Goal: Task Accomplishment & Management: Manage account settings

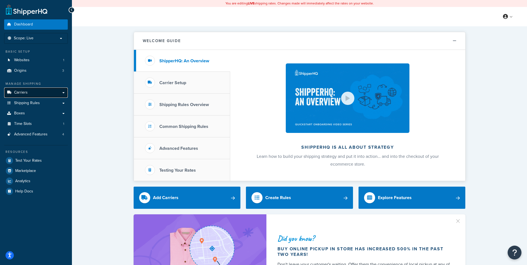
click at [37, 92] on link "Carriers" at bounding box center [36, 92] width 64 height 10
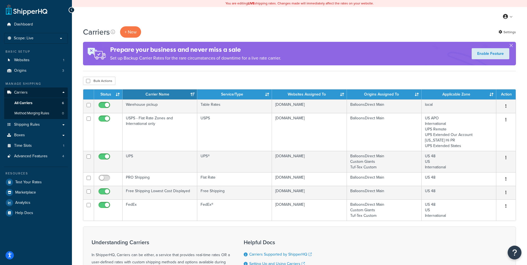
click at [237, 27] on div "Carriers + New Settings" at bounding box center [299, 31] width 433 height 11
click at [78, 85] on div "Carriers + New Settings Prepare your business and never miss a sale Set up Back…" at bounding box center [299, 186] width 455 height 321
click at [75, 88] on div "Carriers + New Settings Prepare your business and never miss a sale Set up Back…" at bounding box center [299, 186] width 455 height 321
click at [23, 124] on span "Shipping Rules" at bounding box center [27, 124] width 26 height 5
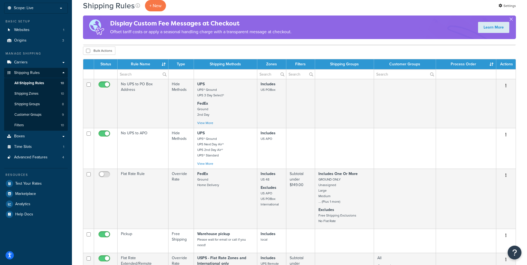
scroll to position [28, 0]
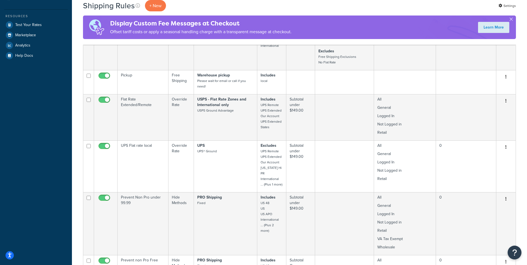
scroll to position [221, 0]
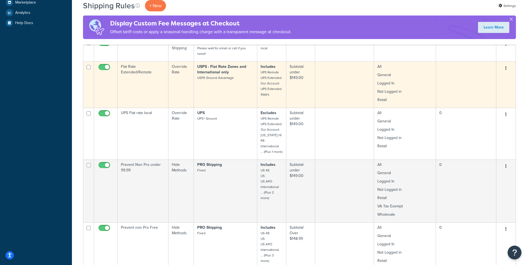
click at [505, 67] on button "button" at bounding box center [506, 68] width 8 height 9
click at [476, 77] on link "Edit" at bounding box center [488, 78] width 44 height 11
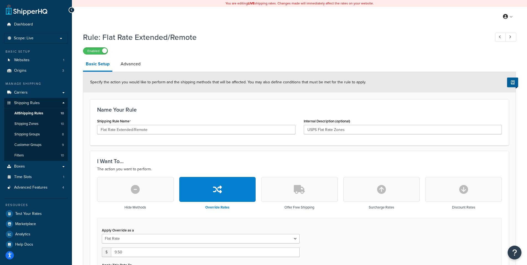
click at [130, 62] on link "Advanced" at bounding box center [130, 63] width 25 height 13
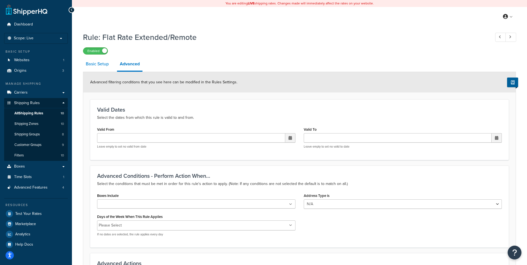
click at [90, 66] on link "Basic Setup" at bounding box center [97, 63] width 28 height 13
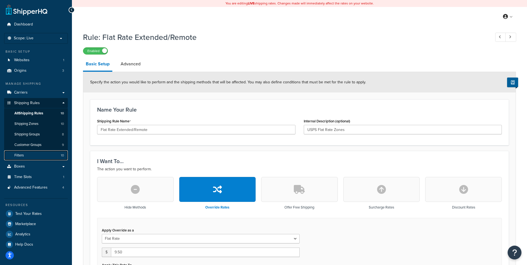
click at [24, 153] on link "Filters 10" at bounding box center [36, 155] width 64 height 10
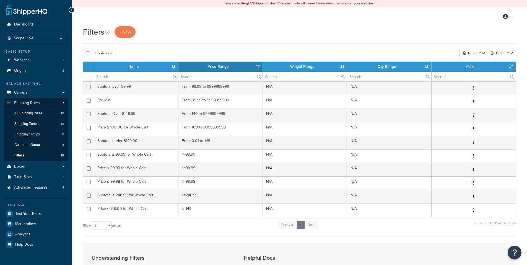
select select "15"
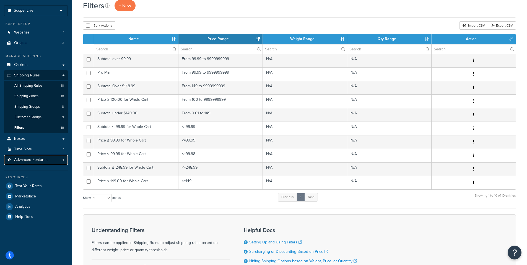
click at [45, 157] on span "Advanced Features" at bounding box center [30, 159] width 33 height 5
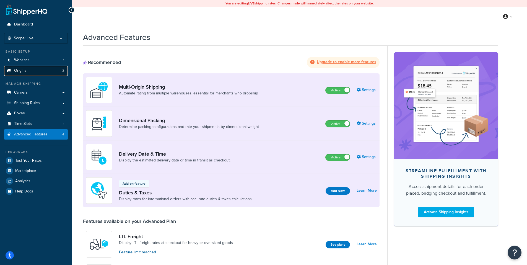
click at [46, 70] on link "Origins 3" at bounding box center [36, 71] width 64 height 10
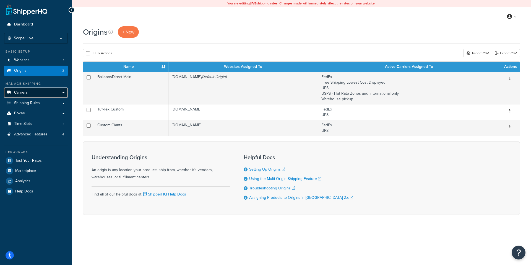
click at [31, 93] on link "Carriers" at bounding box center [36, 92] width 64 height 10
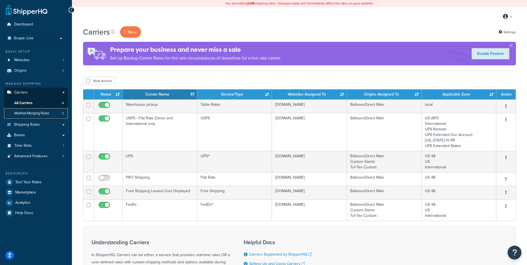
click at [30, 112] on span "Method Merging Rules" at bounding box center [31, 113] width 35 height 5
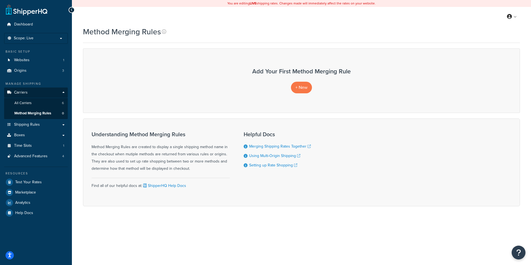
click at [77, 115] on div "Method Merging Rules Contact Us Send Us A Message Contact Information Name * Em…" at bounding box center [301, 125] width 459 height 199
click at [78, 116] on div "Method Merging Rules Contact Us Send Us A Message Contact Information Name * Em…" at bounding box center [301, 125] width 459 height 199
click at [303, 85] on span "+ New" at bounding box center [301, 87] width 12 height 6
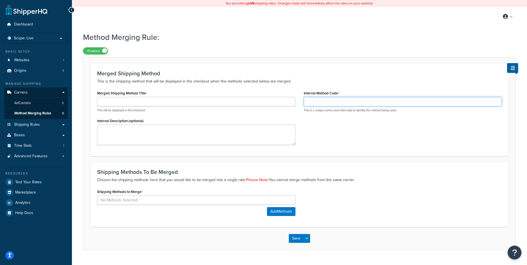
click at [317, 101] on input "Internal Method Code" at bounding box center [403, 101] width 198 height 9
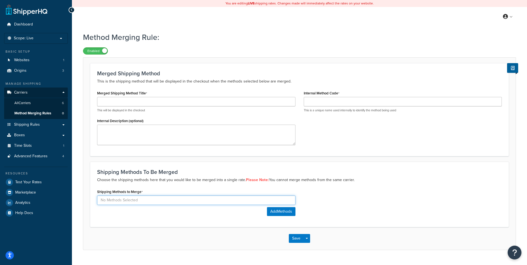
click at [108, 201] on input at bounding box center [196, 199] width 198 height 9
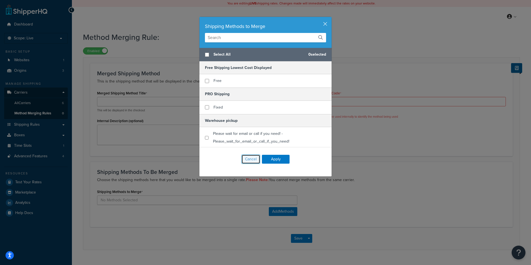
drag, startPoint x: 249, startPoint y: 158, endPoint x: 289, endPoint y: 127, distance: 50.2
click at [296, 153] on div "Cancel Apply" at bounding box center [265, 158] width 132 height 23
click at [88, 159] on div "Shipping Methods to Merge Select All 0 selected Free Shipping Lowest Cost Displ…" at bounding box center [265, 132] width 531 height 265
click at [246, 160] on button "Cancel" at bounding box center [250, 158] width 19 height 9
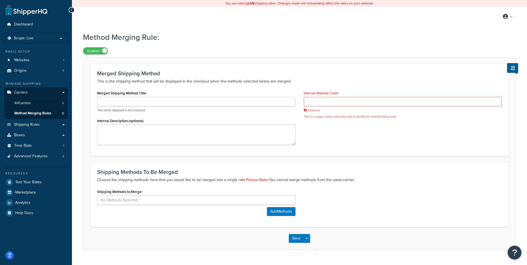
click at [297, 60] on div "Merged Shipping Method This is the shipping method that will be displayed in th…" at bounding box center [299, 153] width 433 height 192
click at [28, 121] on link "Shipping Rules" at bounding box center [36, 124] width 64 height 10
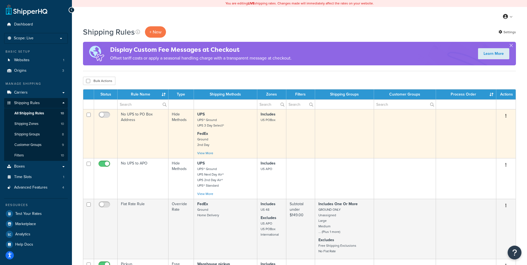
click at [505, 114] on button "button" at bounding box center [506, 115] width 8 height 9
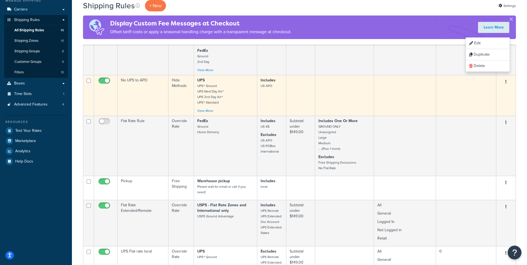
scroll to position [55, 0]
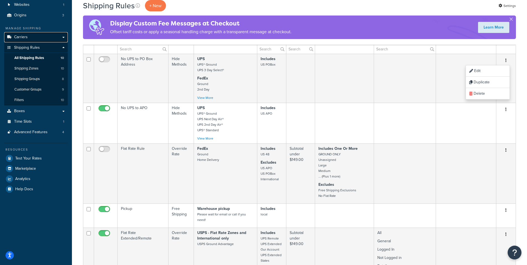
click at [57, 37] on link "Carriers" at bounding box center [36, 37] width 64 height 10
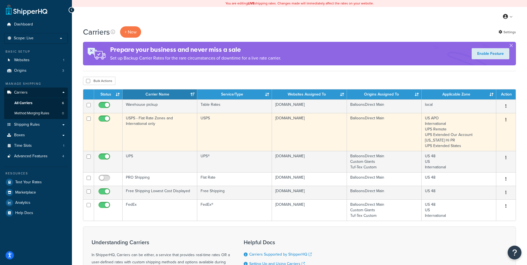
click at [506, 120] on icon "button" at bounding box center [505, 119] width 1 height 4
click at [475, 129] on link "Edit" at bounding box center [483, 130] width 44 height 11
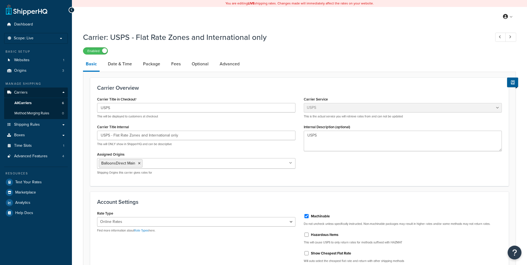
select select "usps"
select select "ONLINE"
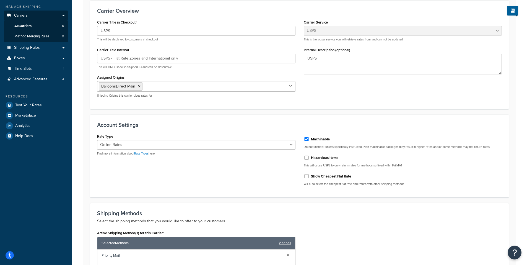
scroll to position [21, 0]
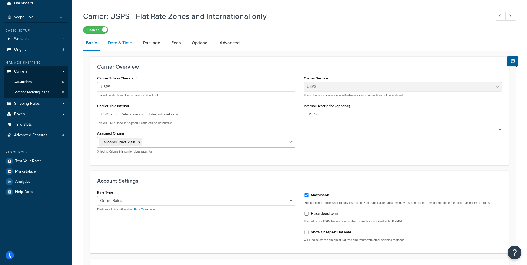
click at [118, 42] on link "Date & Time" at bounding box center [120, 42] width 30 height 13
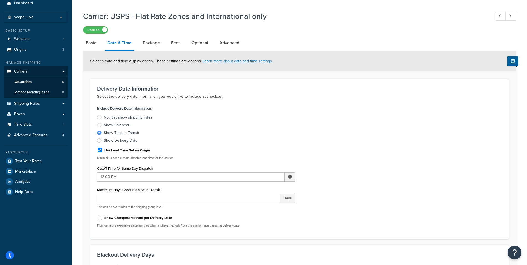
click at [77, 84] on div "Carrier: USPS - Flat Rate Zones and International only Enabled Basic Date & Tim…" at bounding box center [299, 232] width 455 height 449
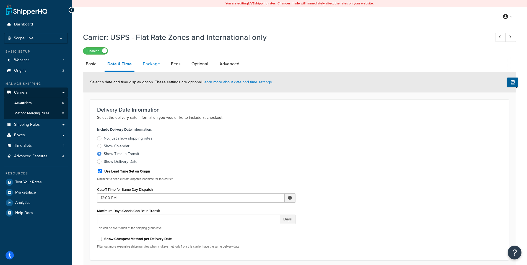
click at [152, 63] on link "Package" at bounding box center [151, 63] width 23 height 13
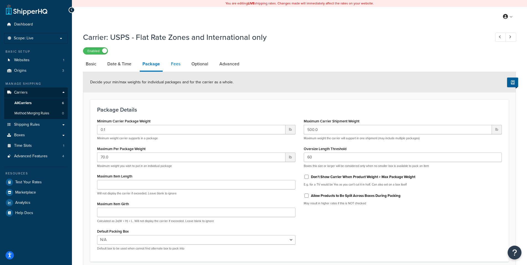
click at [177, 64] on link "Fees" at bounding box center [175, 63] width 15 height 13
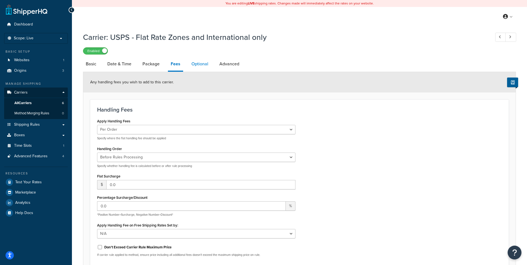
click at [202, 62] on link "Optional" at bounding box center [200, 63] width 22 height 13
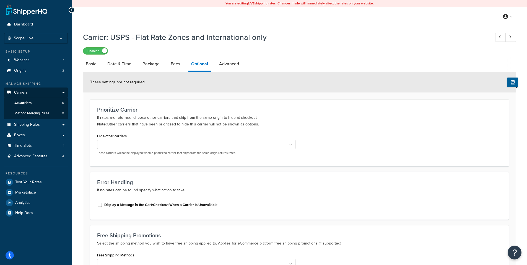
click at [286, 96] on form "These settings are not required. Prioritize Carrier If rates are returned, choo…" at bounding box center [299, 193] width 432 height 242
click at [85, 171] on form "These settings are not required. Prioritize Carrier If rates are returned, choo…" at bounding box center [299, 193] width 432 height 242
click at [228, 64] on link "Advanced" at bounding box center [228, 63] width 25 height 13
select select "false"
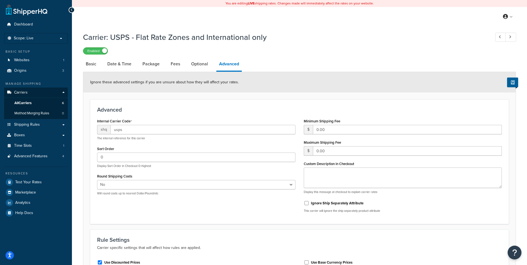
click at [76, 102] on div "Carrier: USPS - Flat Rate Zones and International only Enabled Basic Date & Tim…" at bounding box center [299, 183] width 455 height 309
click at [30, 123] on span "Shipping Rules" at bounding box center [27, 124] width 26 height 5
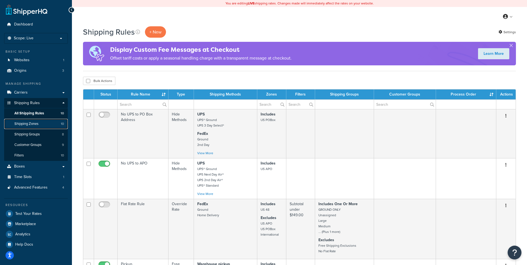
click at [29, 124] on span "Shipping Zones" at bounding box center [26, 123] width 24 height 5
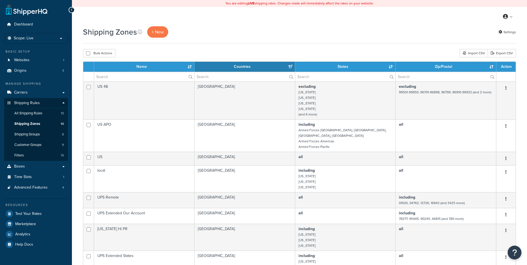
select select "15"
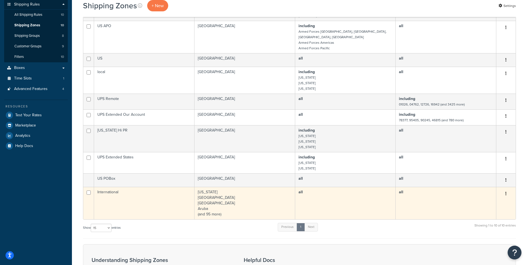
scroll to position [111, 0]
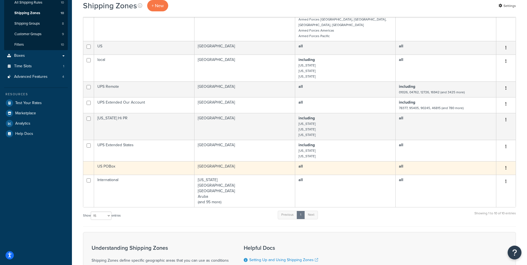
click at [505, 166] on icon "button" at bounding box center [505, 168] width 1 height 4
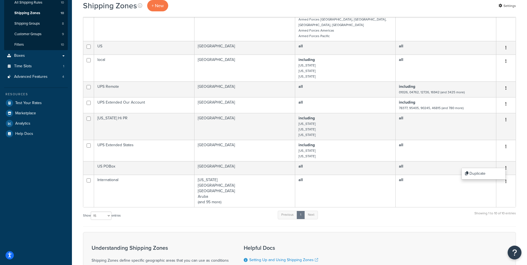
click at [83, 221] on div "Shipping Zones + New Settings Bulk Actions Duplicate Delete Import CSV Export C…" at bounding box center [299, 124] width 455 height 416
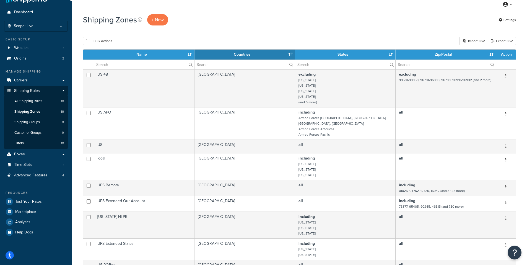
scroll to position [0, 0]
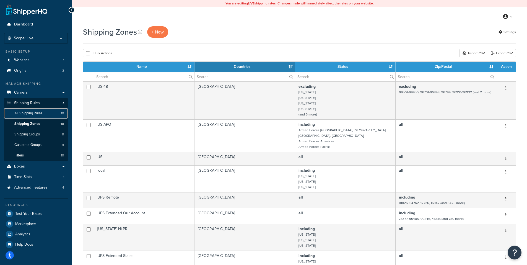
click at [29, 113] on span "All Shipping Rules" at bounding box center [28, 113] width 28 height 5
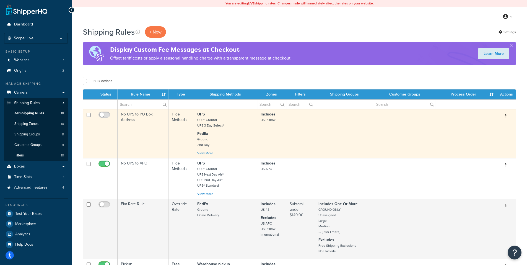
click at [506, 116] on button "button" at bounding box center [506, 115] width 8 height 9
click at [475, 125] on link "Edit" at bounding box center [488, 126] width 44 height 11
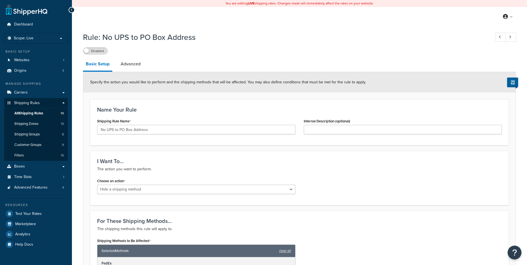
select select "HIDE"
click at [135, 63] on link "Advanced" at bounding box center [130, 63] width 25 height 13
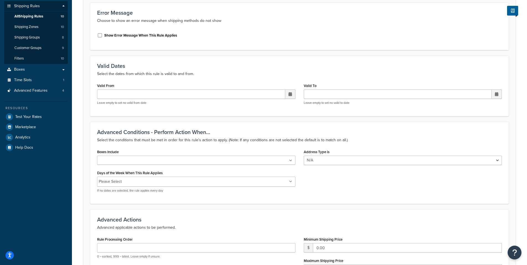
scroll to position [28, 0]
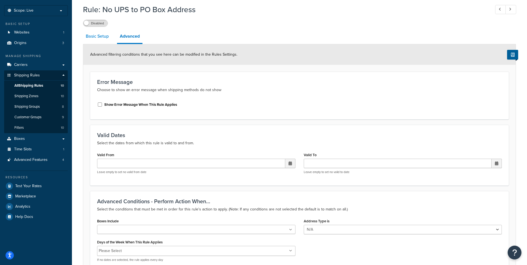
click at [93, 36] on link "Basic Setup" at bounding box center [97, 36] width 28 height 13
select select "HIDE"
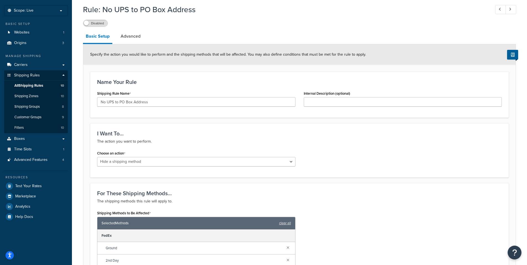
click at [286, 15] on div "Rule: No UPS to PO Box Address Disabled" at bounding box center [299, 13] width 433 height 25
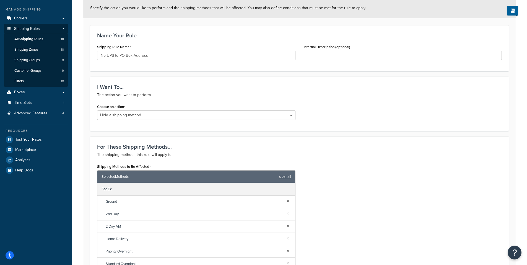
scroll to position [83, 0]
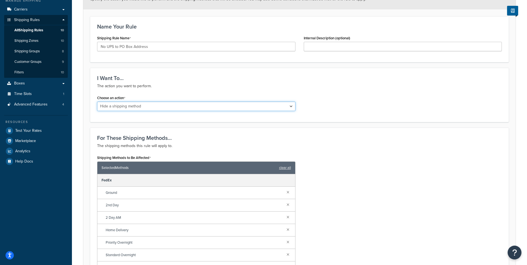
click at [112, 106] on select "Choose an action Override Rates Surcharge or discount rates Hide a shipping met…" at bounding box center [196, 105] width 198 height 9
click at [83, 105] on div "Specify the action you would like to perform and the shipping methods that will…" at bounding box center [299, 268] width 433 height 558
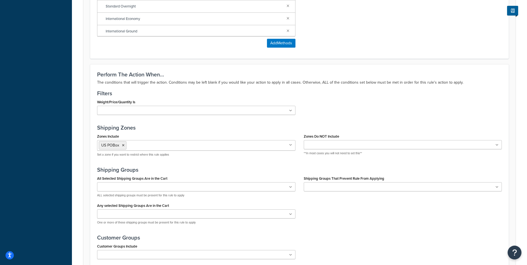
scroll to position [332, 0]
click at [296, 62] on form "Specify the action you would like to perform and the shipping methods that will…" at bounding box center [299, 18] width 432 height 557
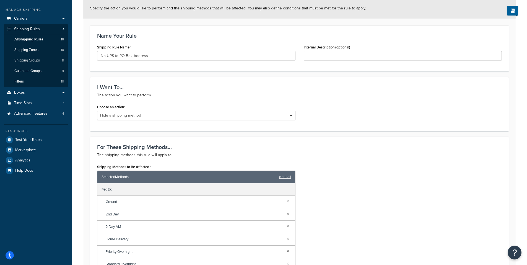
scroll to position [0, 0]
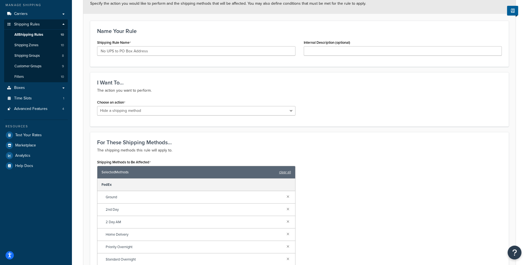
scroll to position [83, 0]
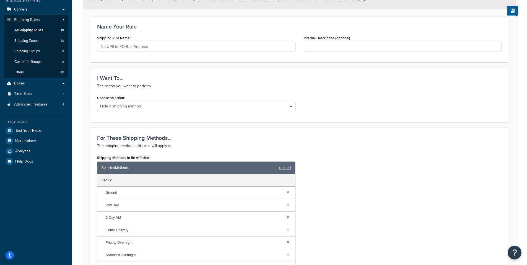
click at [89, 120] on form "Specify the action you would like to perform and the shipping methods that will…" at bounding box center [299, 267] width 432 height 557
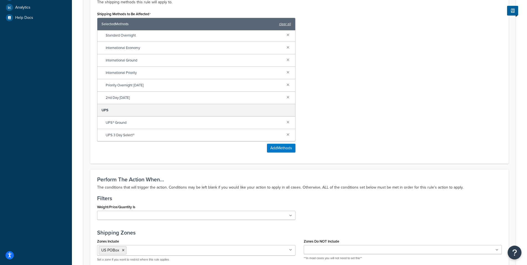
scroll to position [249, 0]
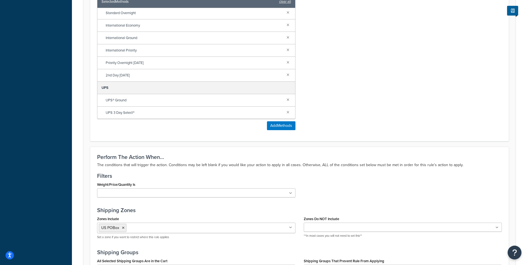
click at [87, 179] on form "Specify the action you would like to perform and the shipping methods that will…" at bounding box center [299, 101] width 432 height 557
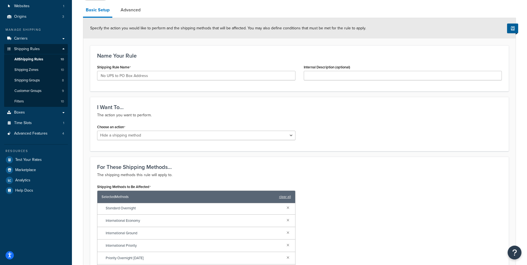
scroll to position [34, 0]
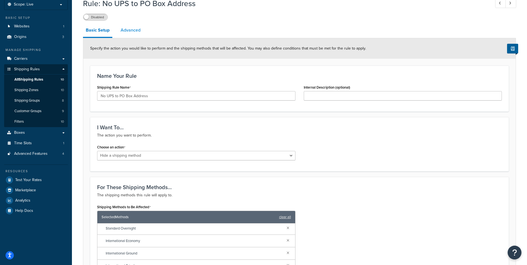
click at [125, 30] on link "Advanced" at bounding box center [130, 29] width 25 height 13
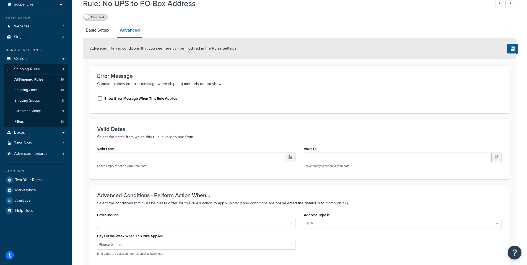
click at [79, 106] on div "Rule: No UPS to PO Box Address Disabled Basic Setup Advanced Advanced filtering…" at bounding box center [299, 192] width 455 height 395
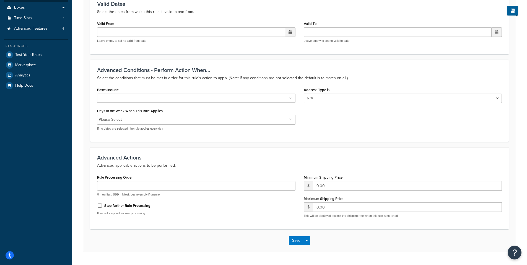
scroll to position [174, 0]
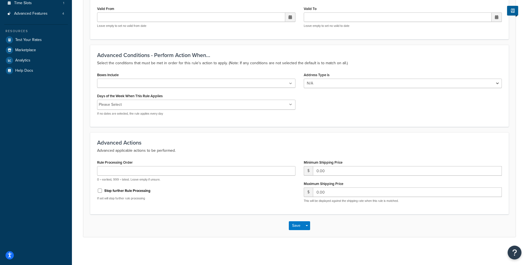
click at [83, 107] on div "Advanced filtering conditions that you see here can be modified in the Rules Se…" at bounding box center [299, 67] width 433 height 339
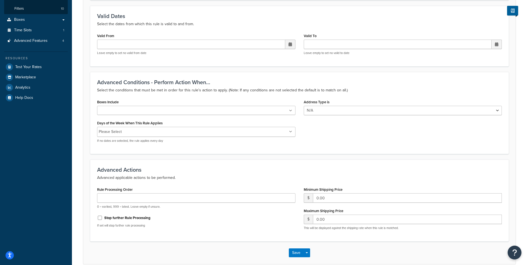
scroll to position [36, 0]
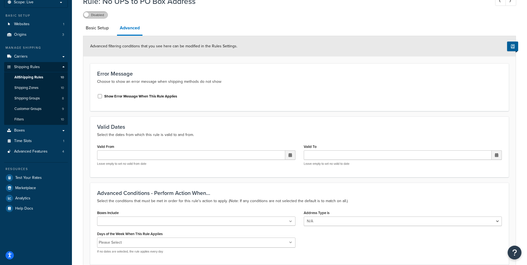
click at [103, 14] on label "Disabled" at bounding box center [95, 15] width 24 height 7
click at [95, 27] on link "Basic Setup" at bounding box center [97, 27] width 28 height 13
select select "HIDE"
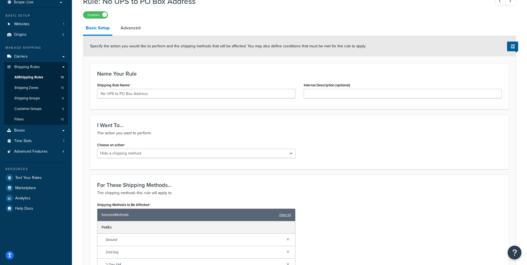
click at [116, 153] on select "Choose an action Override Rates Surcharge or discount rates Hide a shipping met…" at bounding box center [196, 152] width 198 height 9
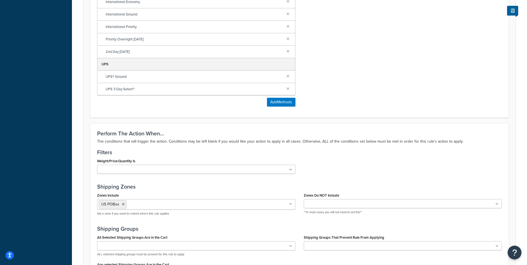
scroll to position [285, 0]
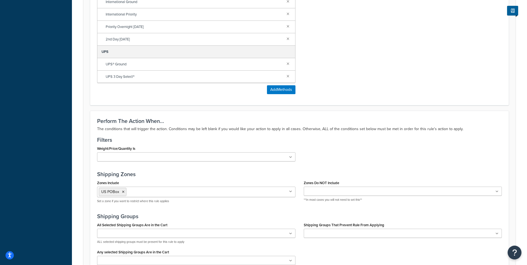
click at [86, 184] on form "Specify the action you would like to perform and the shipping methods that will…" at bounding box center [299, 65] width 432 height 557
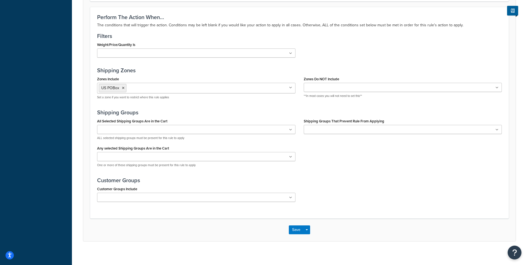
scroll to position [393, 0]
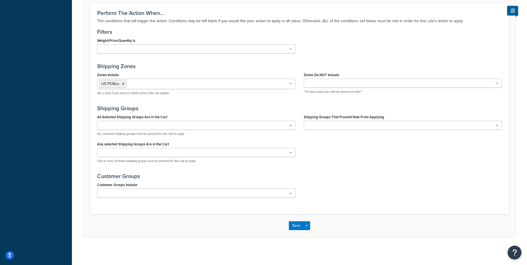
click at [326, 127] on input "Shipping Groups That Prevent Rule From Applying" at bounding box center [329, 125] width 49 height 6
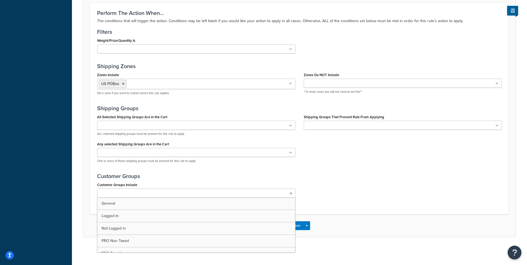
click at [129, 190] on input "Customer Groups Include" at bounding box center [123, 193] width 49 height 6
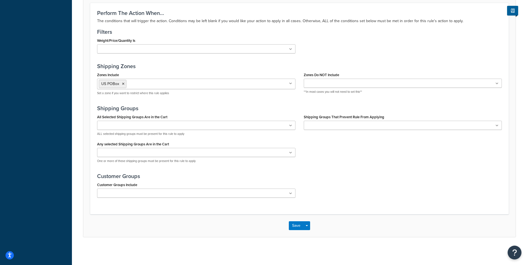
click at [334, 194] on div "Customer Groups Include General Logged In Not Logged in PRO Non Taxed PRO Taxed…" at bounding box center [299, 191] width 413 height 21
click at [294, 224] on button "Save" at bounding box center [296, 225] width 15 height 9
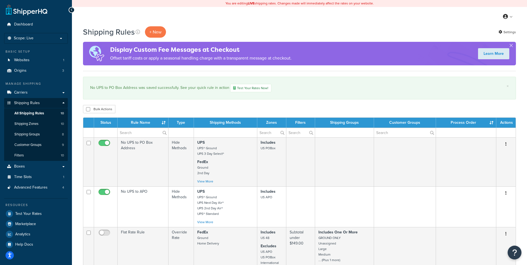
click at [511, 46] on button "button" at bounding box center [510, 46] width 1 height 1
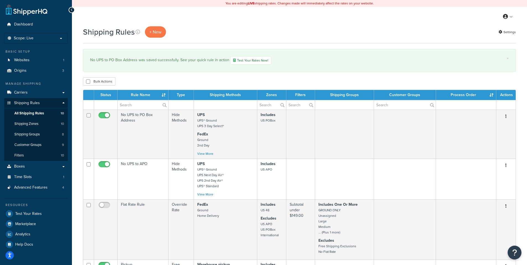
click at [40, 92] on link "Carriers" at bounding box center [36, 92] width 64 height 10
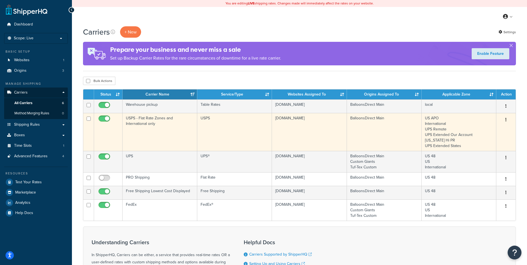
click at [504, 119] on button "button" at bounding box center [506, 119] width 8 height 9
click at [473, 129] on link "Edit" at bounding box center [483, 130] width 44 height 11
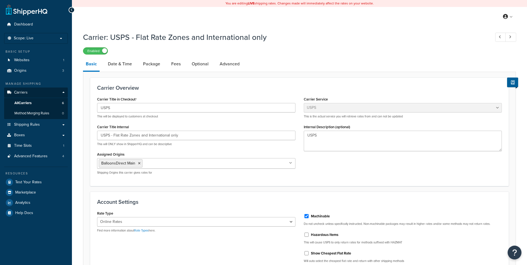
select select "usps"
select select "ONLINE"
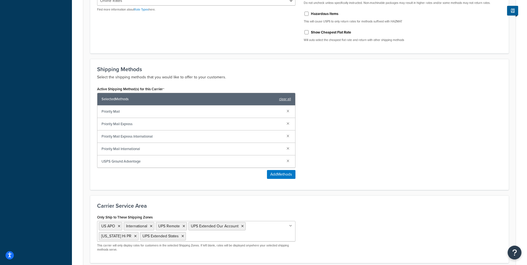
scroll to position [221, 0]
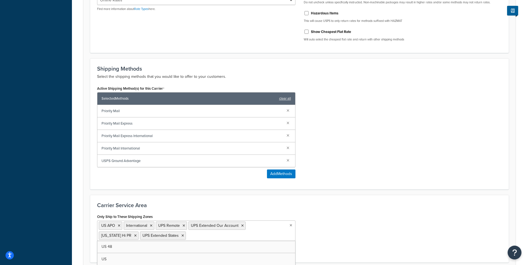
click at [187, 237] on input "Only Ship to These Shipping Zones" at bounding box center [211, 235] width 49 height 6
click at [295, 191] on form "Carrier Overview Carrier Title in Checkout USPS This will be displayed to custo…" at bounding box center [299, 70] width 432 height 428
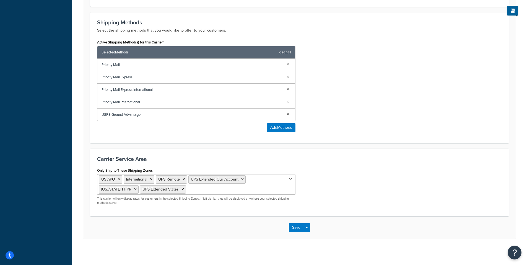
scroll to position [270, 0]
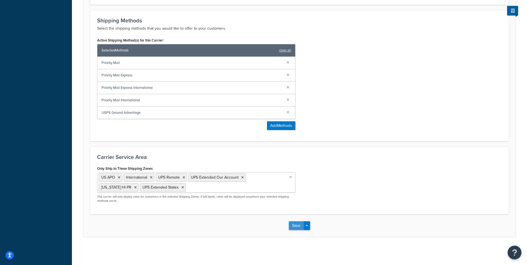
click at [296, 224] on button "Save" at bounding box center [296, 225] width 15 height 9
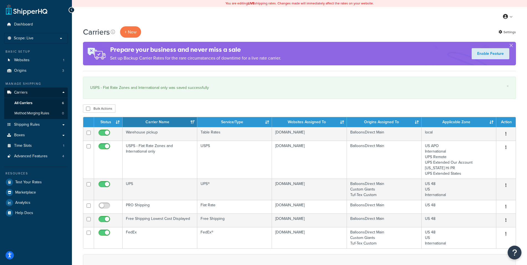
click at [263, 8] on div "My Profile Billing Global Settings Contact Us Logout" at bounding box center [299, 16] width 455 height 19
click at [263, 11] on div "My Profile Billing Global Settings Contact Us Logout" at bounding box center [299, 16] width 455 height 19
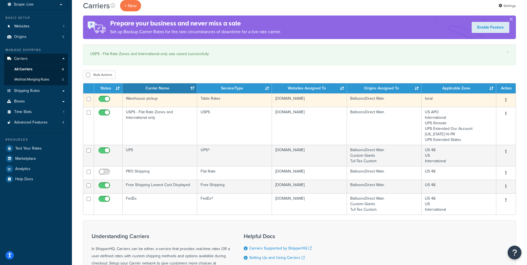
scroll to position [55, 0]
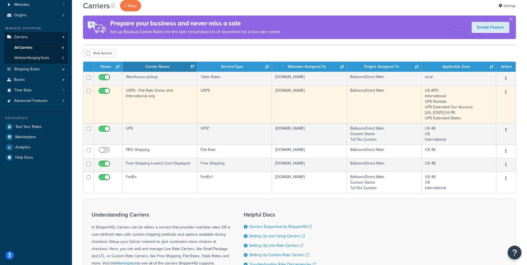
click at [504, 91] on button "button" at bounding box center [506, 92] width 8 height 9
click at [472, 102] on link "Edit" at bounding box center [483, 103] width 44 height 11
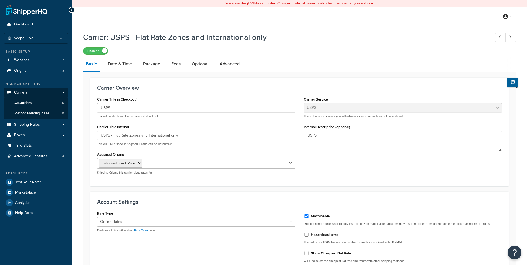
select select "usps"
select select "ONLINE"
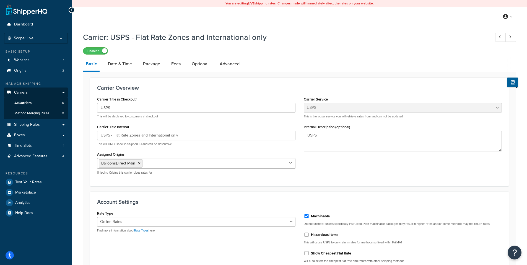
click at [304, 26] on div "You are editing LIVE shipping rates. Changes made will immediately affect the r…" at bounding box center [299, 267] width 455 height 534
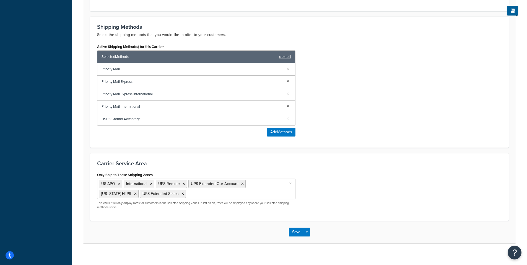
scroll to position [270, 0]
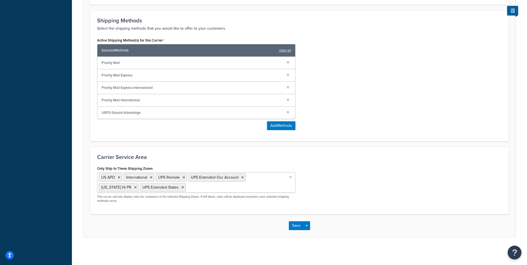
click at [184, 197] on p "This carrier will only display rates for customers in the selected Shipping Zon…" at bounding box center [196, 198] width 198 height 9
click at [215, 189] on ul "US APO International UPS Remote UPS Extended Our Account Alaska Hi PR UPS Exten…" at bounding box center [196, 182] width 198 height 20
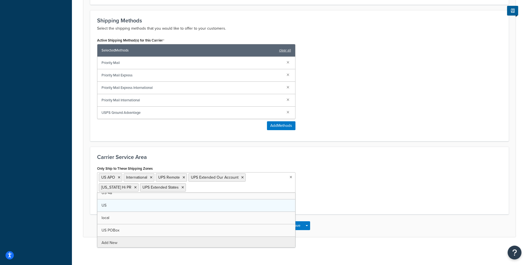
scroll to position [7, 0]
click at [305, 143] on form "Carrier Overview Carrier Title in Checkout USPS This will be displayed to custo…" at bounding box center [299, 22] width 432 height 428
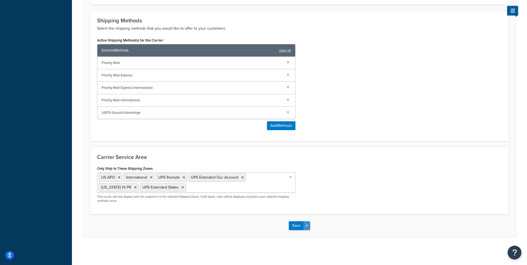
click at [307, 226] on span "button" at bounding box center [306, 225] width 2 height 1
drag, startPoint x: 77, startPoint y: 185, endPoint x: 78, endPoint y: 180, distance: 4.7
click at [78, 184] on div "Carrier: USPS - Flat Rate Zones and International only Enabled Basic Date & Tim…" at bounding box center [299, 5] width 455 height 491
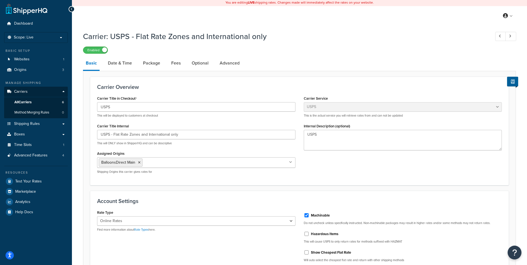
scroll to position [0, 0]
click at [122, 63] on link "Date & Time" at bounding box center [120, 63] width 30 height 13
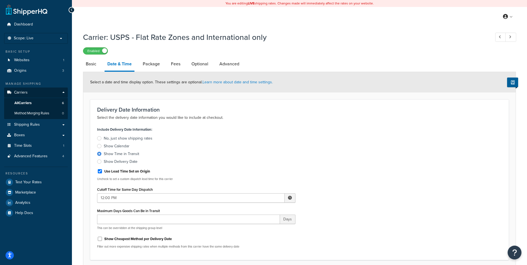
click at [79, 114] on div "Carrier: USPS - Flat Rate Zones and International only Enabled Basic Date & Tim…" at bounding box center [299, 253] width 455 height 449
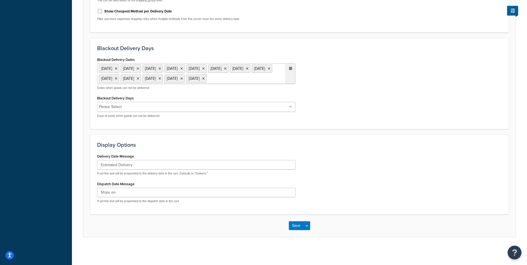
scroll to position [238, 0]
click at [83, 221] on div "Select a date and time display option. These settings are optional. Learn more …" at bounding box center [299, 40] width 433 height 393
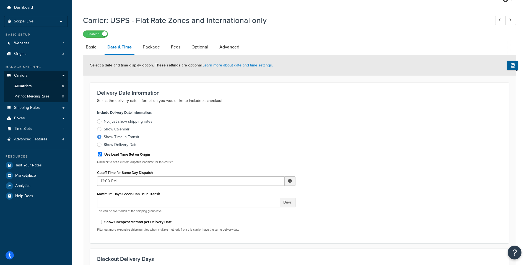
scroll to position [0, 0]
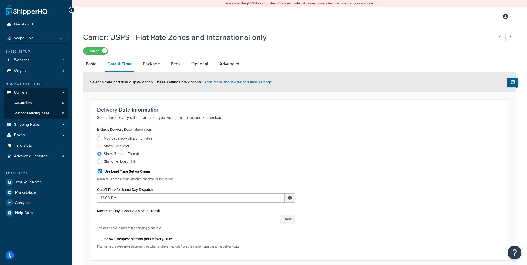
click at [334, 14] on div "My Profile Billing Global Settings Contact Us Logout" at bounding box center [299, 16] width 455 height 19
click at [99, 162] on div at bounding box center [99, 161] width 4 height 4
click at [0, 0] on input "Show Delivery Date" at bounding box center [0, 0] width 0 height 0
click at [99, 162] on div at bounding box center [99, 161] width 4 height 4
click at [0, 0] on input "Show Delivery Date" at bounding box center [0, 0] width 0 height 0
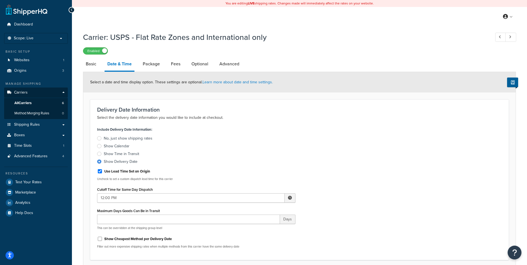
click at [99, 152] on label "Show Time in Transit" at bounding box center [196, 154] width 198 height 6
click at [0, 0] on input "Show Time in Transit" at bounding box center [0, 0] width 0 height 0
click at [147, 63] on link "Package" at bounding box center [151, 63] width 23 height 13
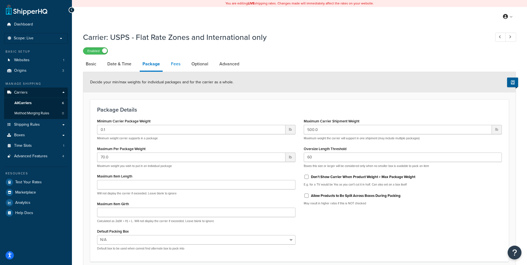
click at [174, 61] on link "Fees" at bounding box center [175, 63] width 15 height 13
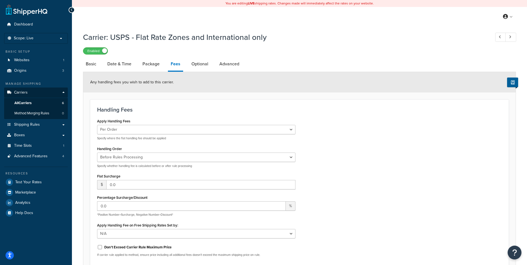
click at [79, 130] on div "Carrier: USPS - Flat Rate Zones and International only Enabled Basic Date & Tim…" at bounding box center [299, 199] width 455 height 341
click at [196, 63] on link "Optional" at bounding box center [200, 63] width 22 height 13
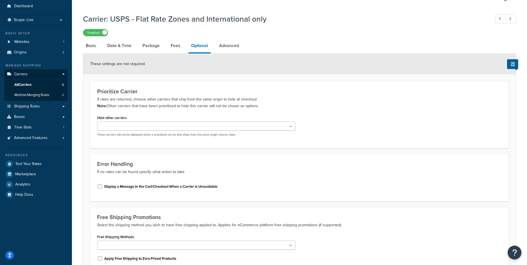
scroll to position [28, 0]
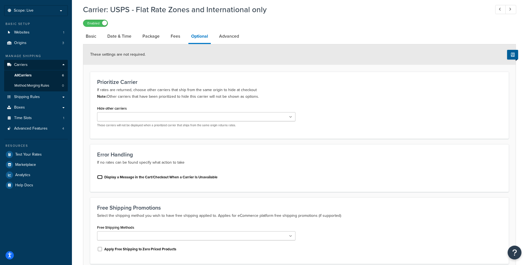
click at [100, 177] on input "Display a Message in the Cart/Checkout When a Carrier Is Unavailable" at bounding box center [100, 177] width 6 height 4
checkbox input "true"
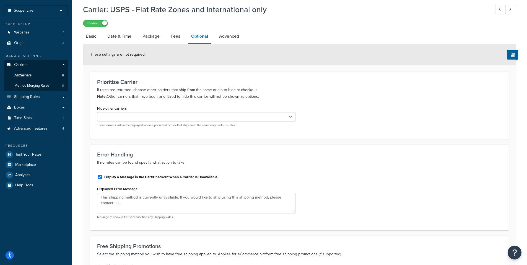
click at [80, 140] on div "Carrier: USPS - Flat Rate Zones and International only Enabled Basic Date & Tim…" at bounding box center [299, 169] width 455 height 337
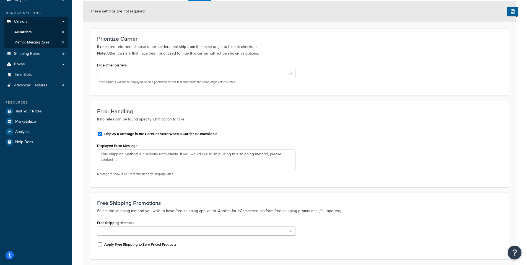
scroll to position [83, 0]
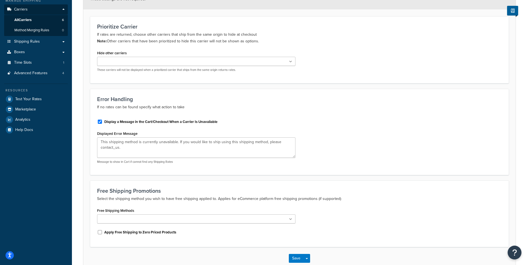
click at [88, 179] on form "These settings are not required. Prioritize Carrier If rates are returned, choo…" at bounding box center [299, 129] width 432 height 280
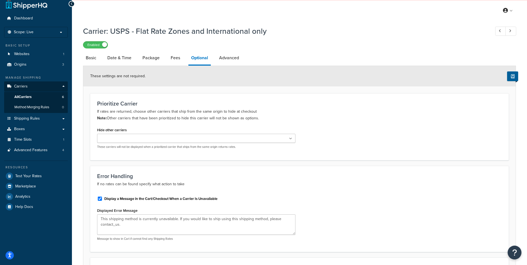
scroll to position [6, 0]
click at [228, 58] on link "Advanced" at bounding box center [228, 58] width 25 height 13
select select "false"
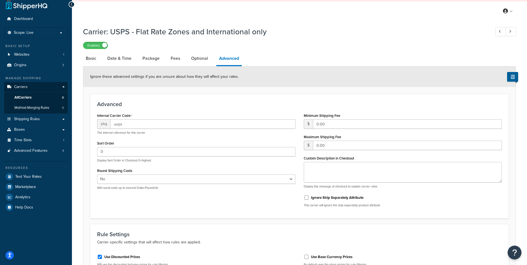
click at [77, 132] on div "Carrier: USPS - Flat Rate Zones and International only Enabled Basic Date & Tim…" at bounding box center [299, 177] width 455 height 309
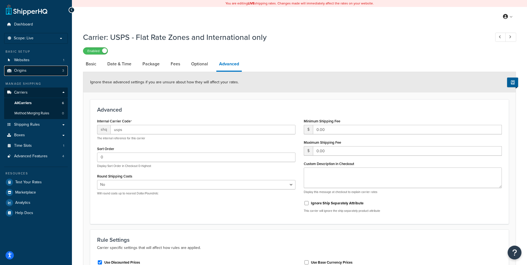
click at [41, 70] on link "Origins 3" at bounding box center [36, 71] width 64 height 10
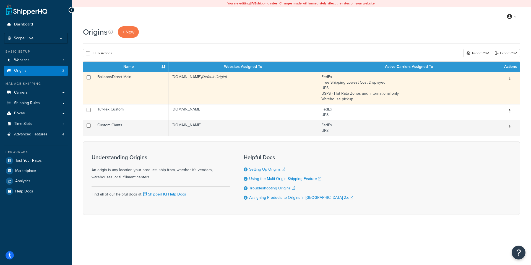
click at [513, 77] on button "button" at bounding box center [510, 78] width 8 height 9
click at [482, 88] on link "Edit" at bounding box center [492, 88] width 44 height 11
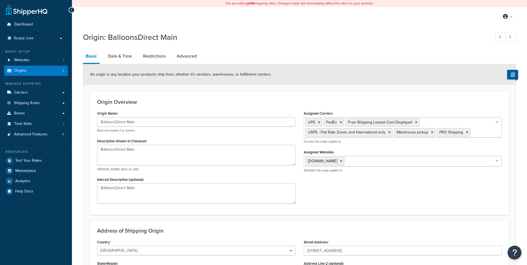
select select "46"
click at [113, 56] on link "Date & Time" at bounding box center [120, 55] width 30 height 13
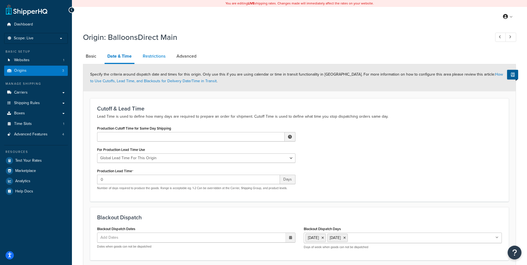
click at [152, 56] on link "Restrictions" at bounding box center [154, 55] width 28 height 13
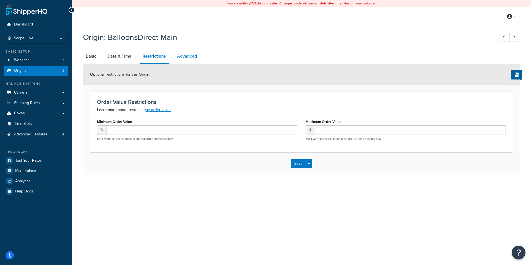
click at [181, 56] on link "Advanced" at bounding box center [186, 55] width 25 height 13
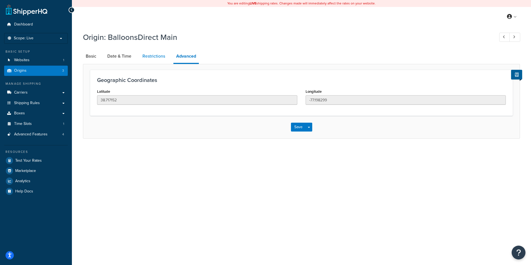
click at [152, 57] on link "Restrictions" at bounding box center [154, 55] width 28 height 13
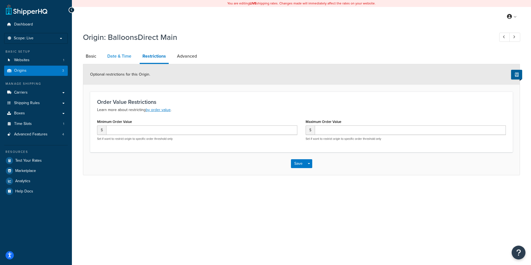
click at [118, 54] on link "Date & Time" at bounding box center [119, 55] width 30 height 13
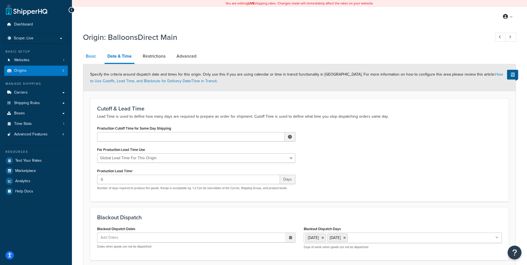
click at [88, 56] on link "Basic" at bounding box center [91, 55] width 16 height 13
select select "46"
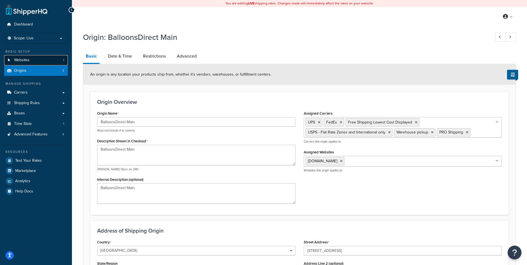
click at [35, 59] on link "Websites 1" at bounding box center [36, 60] width 64 height 10
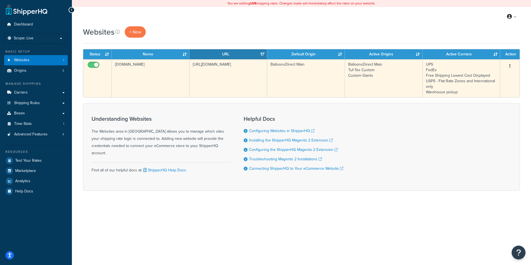
click at [510, 65] on icon "button" at bounding box center [509, 66] width 1 height 4
click at [480, 75] on link "Edit" at bounding box center [488, 76] width 44 height 11
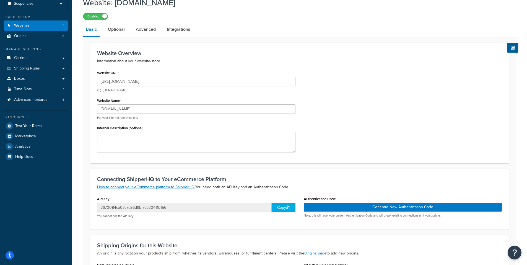
scroll to position [55, 0]
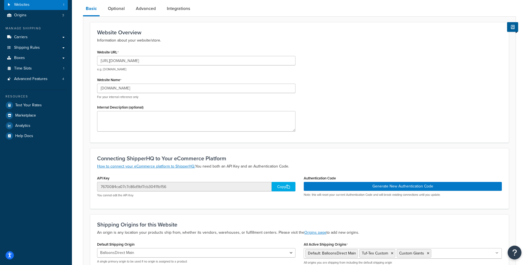
click at [81, 162] on div "Website: BalloonsDirect.com Enabled Basic Optional Advanced Integrations Websit…" at bounding box center [299, 143] width 455 height 338
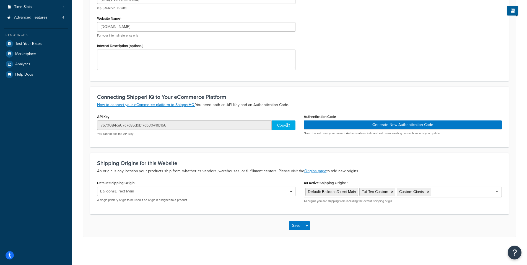
scroll to position [7, 0]
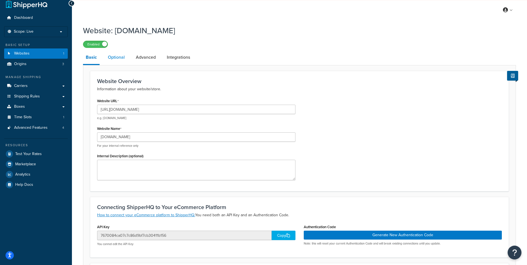
click at [121, 58] on link "Optional" at bounding box center [116, 57] width 22 height 13
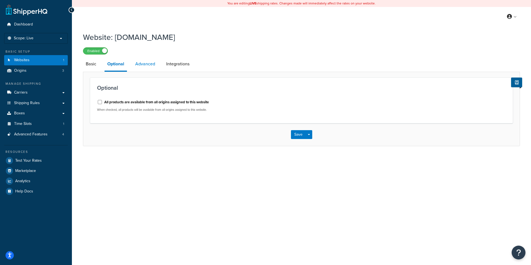
click at [143, 63] on link "Advanced" at bounding box center [144, 63] width 25 height 13
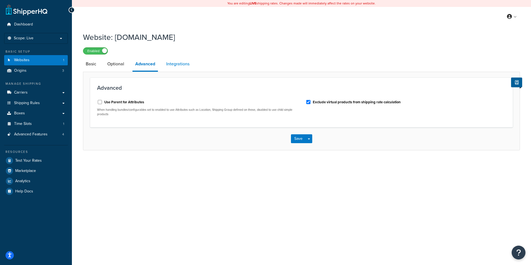
click at [177, 66] on link "Integrations" at bounding box center [177, 63] width 29 height 13
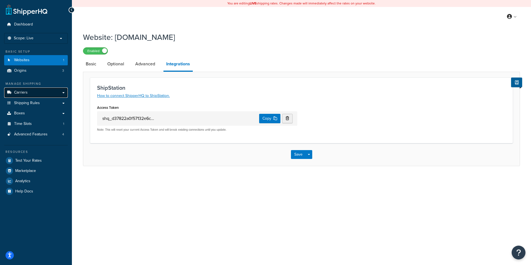
click at [40, 90] on link "Carriers" at bounding box center [36, 92] width 64 height 10
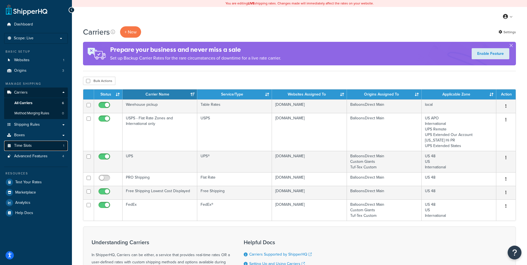
click at [26, 144] on span "Time Slots" at bounding box center [23, 145] width 18 height 5
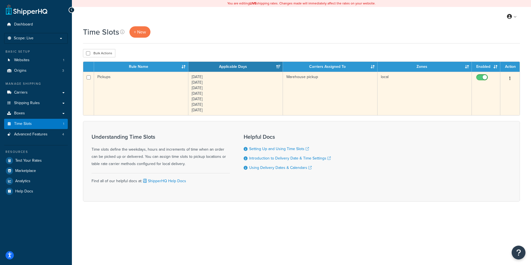
click at [509, 79] on icon "button" at bounding box center [509, 78] width 1 height 4
click at [482, 87] on link "Edit" at bounding box center [488, 89] width 44 height 11
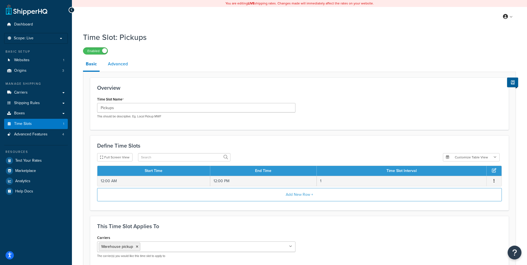
click at [116, 64] on link "Advanced" at bounding box center [117, 63] width 25 height 13
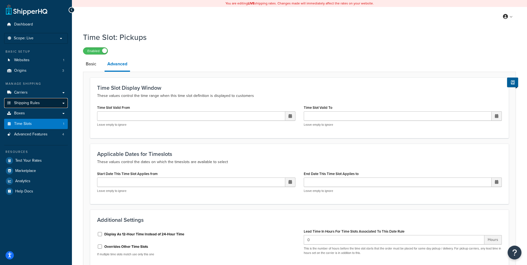
click at [37, 102] on span "Shipping Rules" at bounding box center [27, 103] width 26 height 5
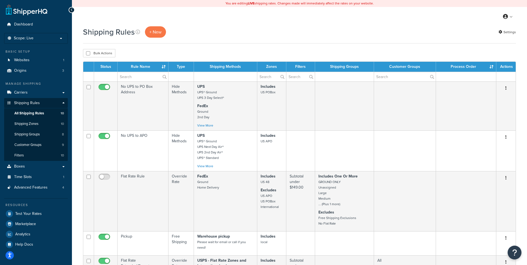
click at [398, 32] on div "Shipping Rules + New Settings" at bounding box center [299, 31] width 433 height 11
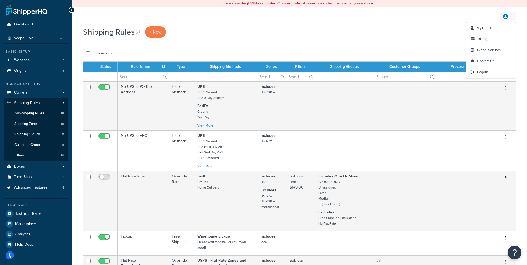
click at [448, 27] on div "Shipping Rules + New Settings" at bounding box center [299, 31] width 433 height 11
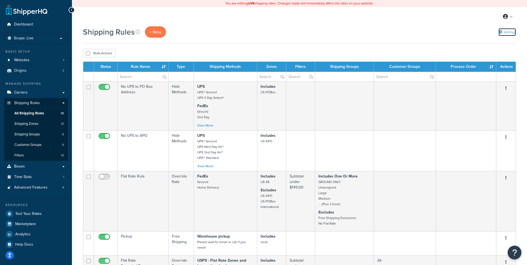
click at [501, 32] on icon at bounding box center [500, 32] width 4 height 4
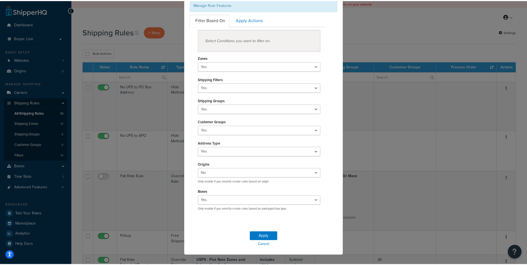
scroll to position [50, 0]
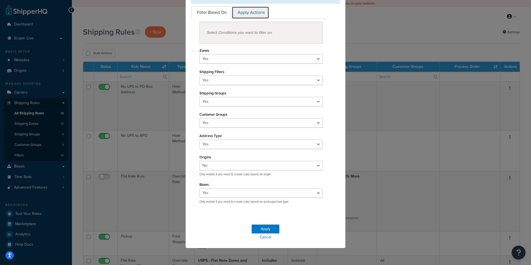
click at [246, 11] on link "Apply Actions" at bounding box center [250, 12] width 37 height 12
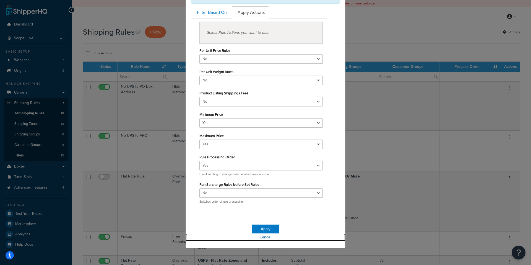
click at [262, 236] on link "Cancel" at bounding box center [265, 237] width 160 height 8
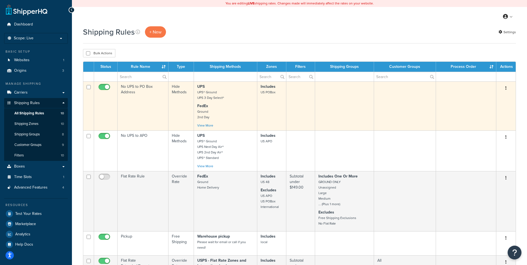
click at [100, 86] on input "checkbox" at bounding box center [104, 88] width 15 height 7
checkbox input "false"
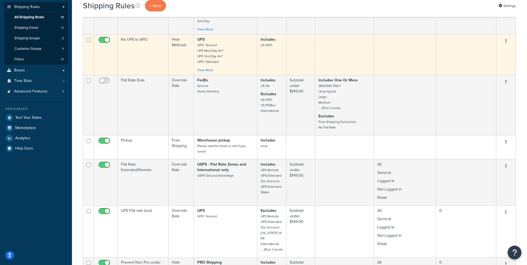
scroll to position [0, 0]
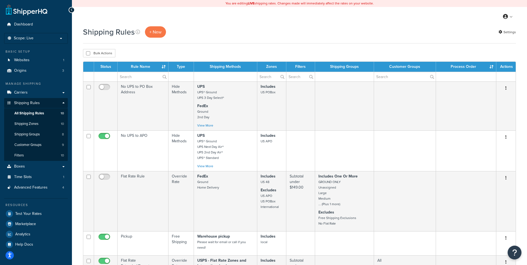
click at [230, 26] on div "My Profile Billing Global Settings Contact Us Logout" at bounding box center [299, 16] width 455 height 19
click at [25, 122] on span "Shipping Zones" at bounding box center [26, 123] width 24 height 5
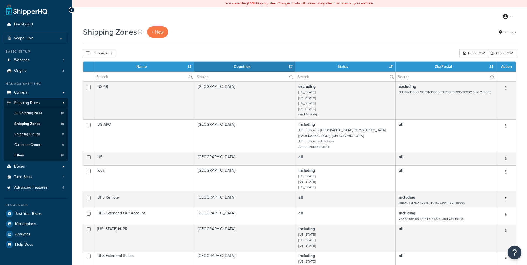
select select "15"
click at [77, 122] on div "Shipping Zones + New Settings Bulk Actions Duplicate [GEOGRAPHIC_DATA] Import C…" at bounding box center [299, 234] width 455 height 416
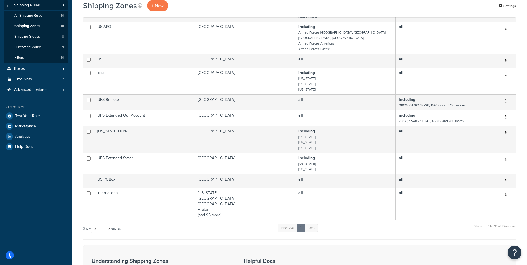
scroll to position [111, 0]
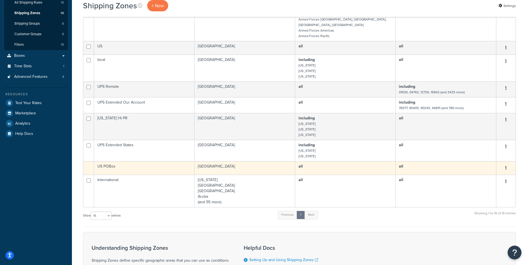
click at [302, 163] on b "all" at bounding box center [300, 166] width 4 height 6
click at [503, 163] on button "button" at bounding box center [506, 167] width 8 height 9
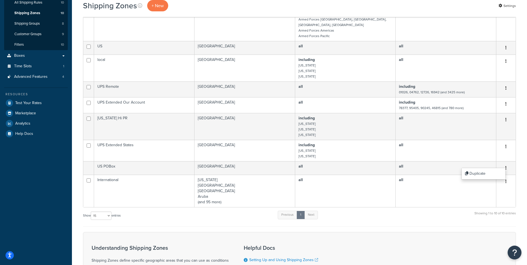
click at [75, 174] on div "Shipping Zones + New Settings Bulk Actions Duplicate [GEOGRAPHIC_DATA] Import C…" at bounding box center [299, 124] width 455 height 416
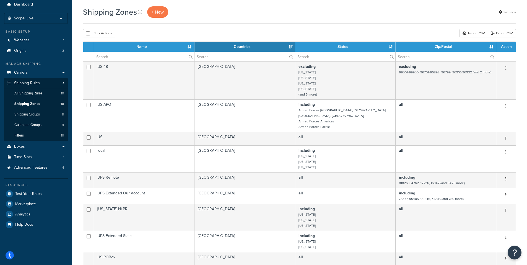
scroll to position [0, 0]
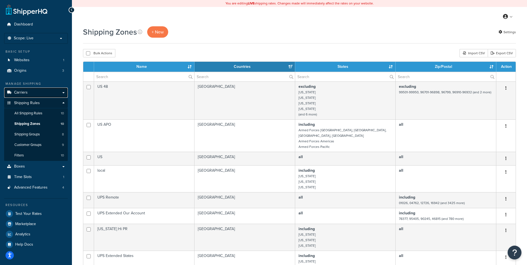
click at [36, 92] on link "Carriers" at bounding box center [36, 92] width 64 height 10
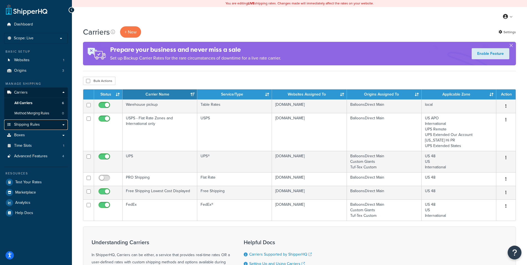
click at [28, 124] on span "Shipping Rules" at bounding box center [27, 124] width 26 height 5
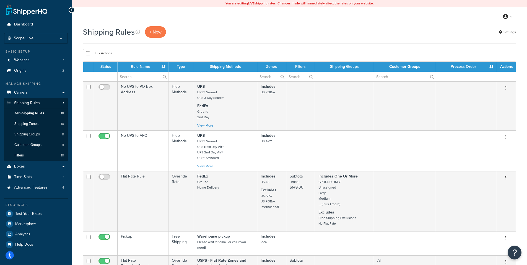
click at [364, 12] on div "My Profile Billing Global Settings Contact Us Logout" at bounding box center [299, 16] width 455 height 19
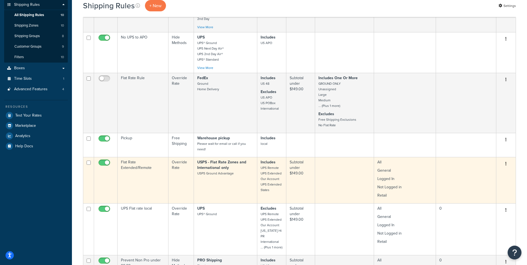
scroll to position [111, 0]
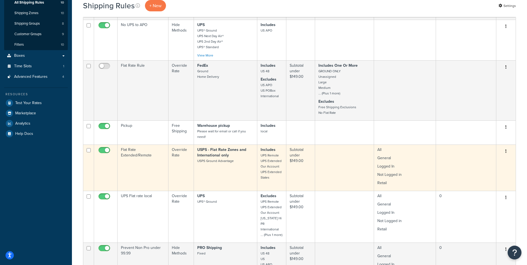
click at [507, 150] on button "button" at bounding box center [506, 151] width 8 height 9
click at [475, 162] on link "Edit" at bounding box center [488, 161] width 44 height 11
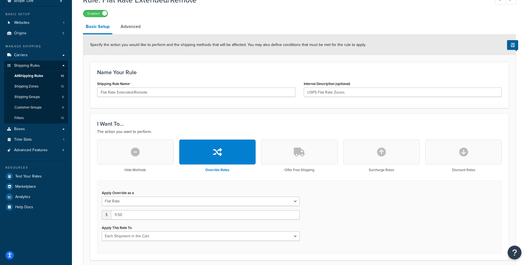
scroll to position [28, 0]
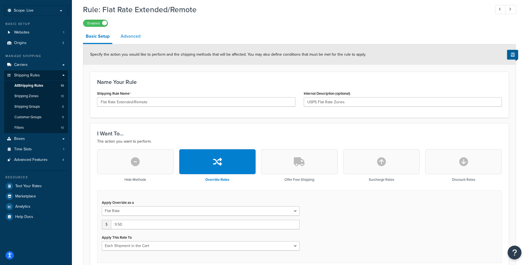
click at [129, 34] on link "Advanced" at bounding box center [130, 36] width 25 height 13
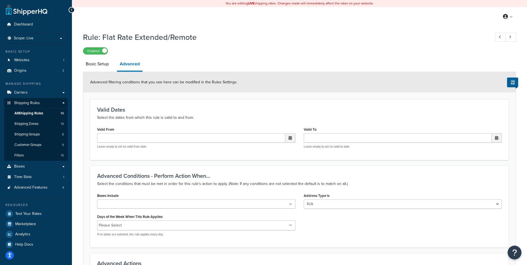
click at [78, 104] on div "Rule: Flat Rate Extended/Remote Enabled Basic Setup Advanced Advanced filtering…" at bounding box center [299, 209] width 455 height 361
click at [27, 93] on span "Carriers" at bounding box center [21, 92] width 14 height 5
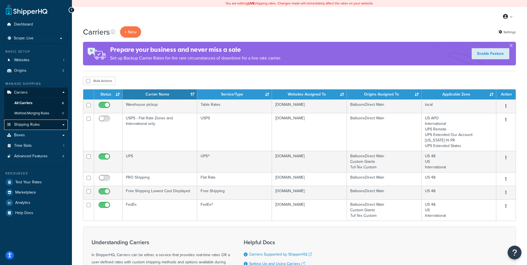
click at [41, 124] on link "Shipping Rules" at bounding box center [36, 124] width 64 height 10
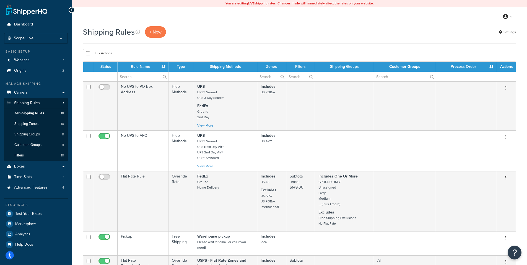
click at [299, 25] on div "My Profile Billing Global Settings Contact Us Logout" at bounding box center [299, 16] width 455 height 19
drag, startPoint x: 82, startPoint y: 31, endPoint x: 139, endPoint y: 33, distance: 57.3
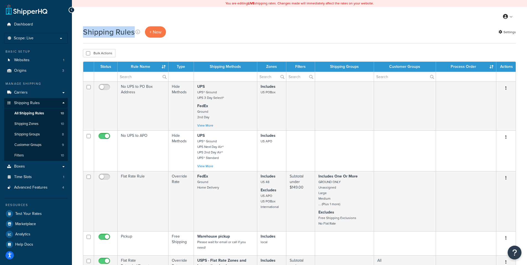
click at [113, 30] on h1 "Shipping Rules" at bounding box center [109, 32] width 52 height 11
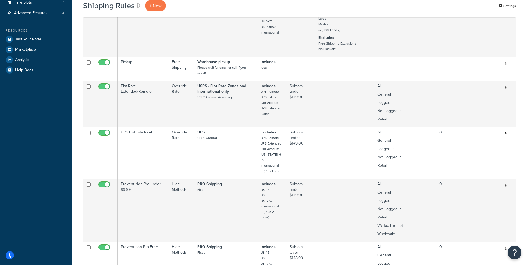
scroll to position [194, 0]
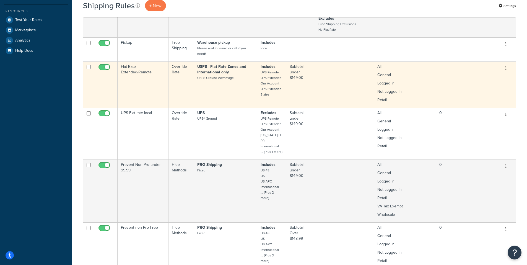
click at [506, 67] on button "button" at bounding box center [506, 68] width 8 height 9
click at [478, 79] on link "Edit" at bounding box center [488, 78] width 44 height 11
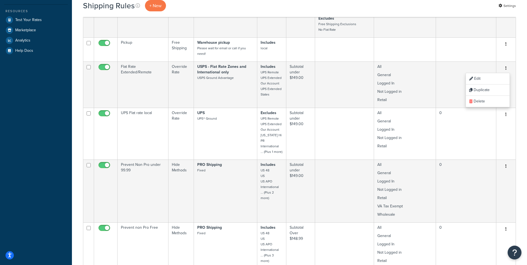
click at [399, 10] on div "Shipping Rules + New Settings" at bounding box center [299, 5] width 433 height 11
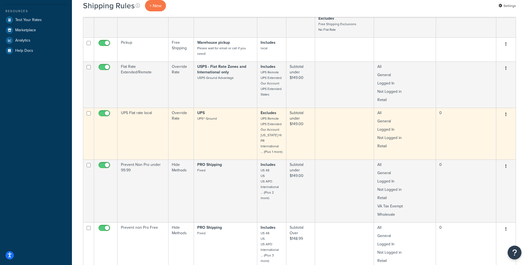
click at [505, 114] on icon "button" at bounding box center [505, 114] width 1 height 4
click at [478, 124] on link "Edit" at bounding box center [488, 124] width 44 height 11
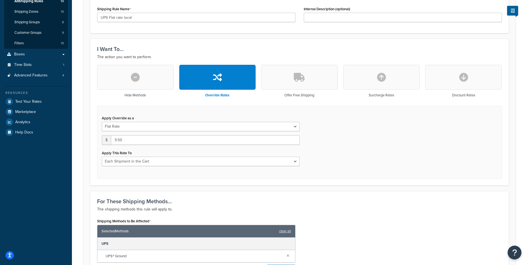
scroll to position [29, 0]
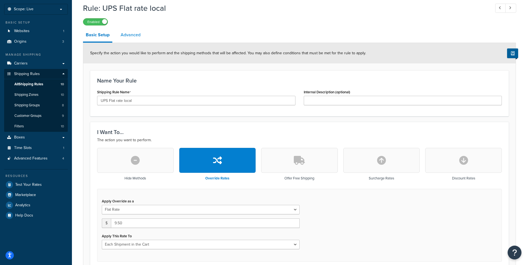
click at [129, 34] on link "Advanced" at bounding box center [130, 34] width 25 height 13
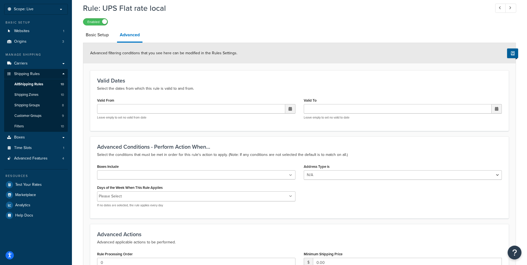
click at [287, 80] on h3 "Valid Dates" at bounding box center [299, 80] width 404 height 6
